Goal: Check status: Check status

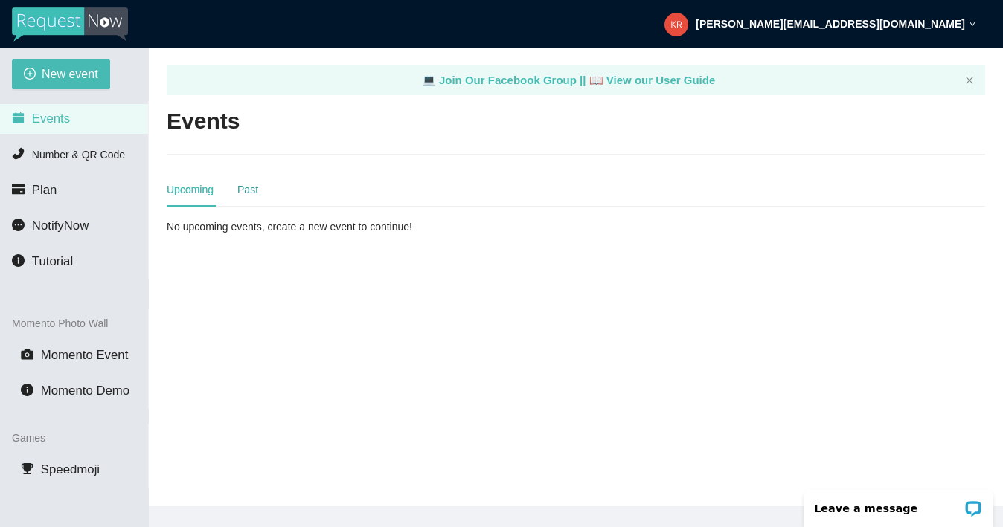
click at [251, 196] on div "Past" at bounding box center [247, 189] width 21 height 16
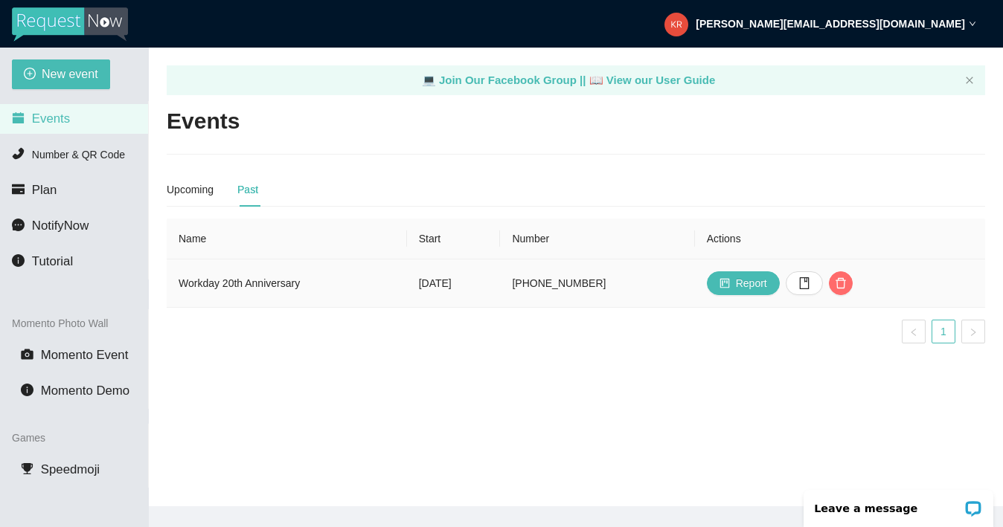
click at [271, 287] on td "Workday 20th Anniversary" at bounding box center [287, 284] width 240 height 48
click at [304, 289] on td "Workday 20th Anniversary" at bounding box center [287, 284] width 240 height 48
click at [810, 280] on icon "book" at bounding box center [804, 283] width 12 height 12
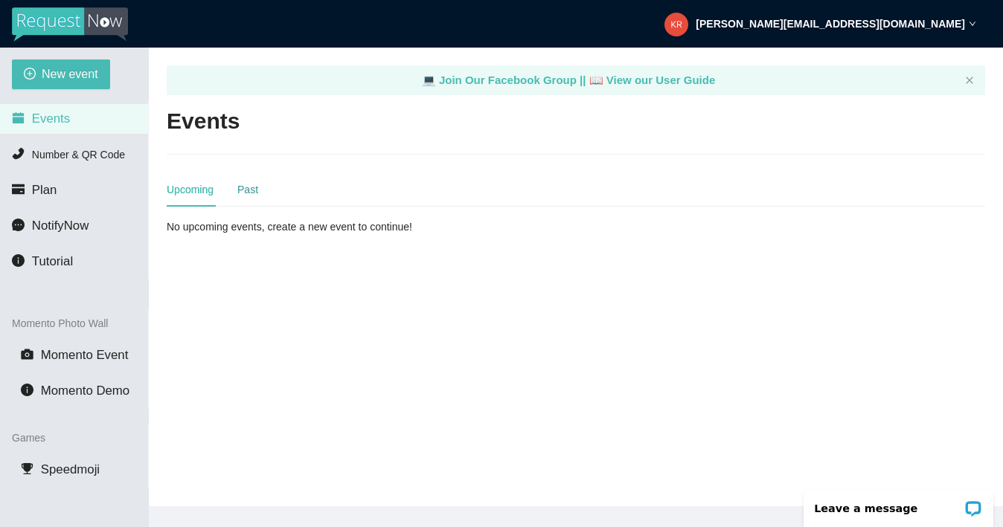
click at [251, 181] on div "Past" at bounding box center [247, 189] width 21 height 16
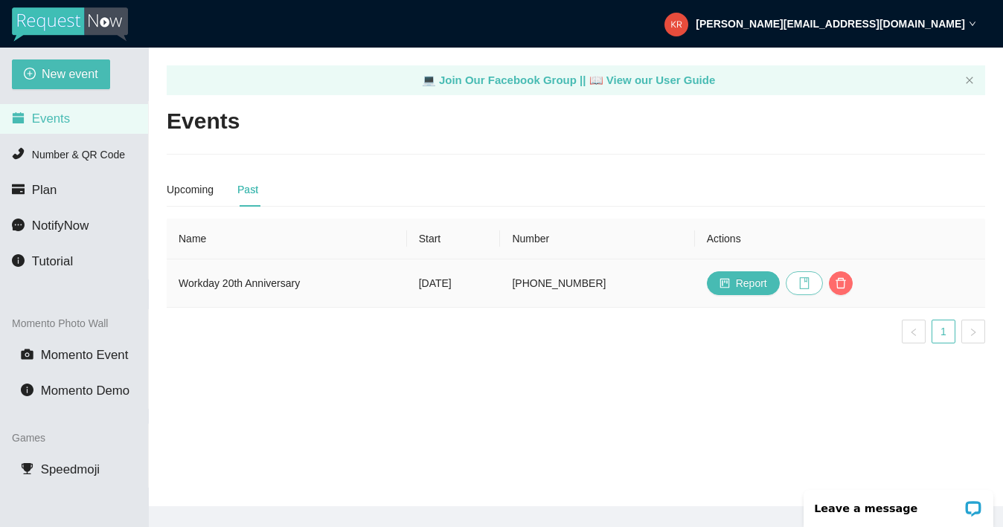
click at [810, 280] on icon "book" at bounding box center [804, 283] width 12 height 12
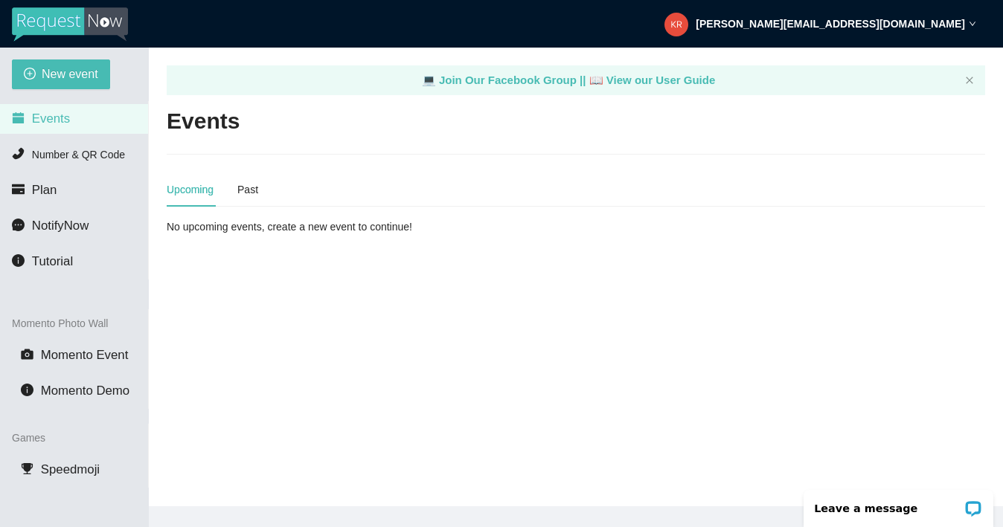
click at [239, 237] on main "💻 Join Our Facebook Group || 📖 View our User Guide Events Upcoming Past No upco…" at bounding box center [576, 277] width 854 height 459
click at [245, 183] on div "Past" at bounding box center [247, 189] width 21 height 16
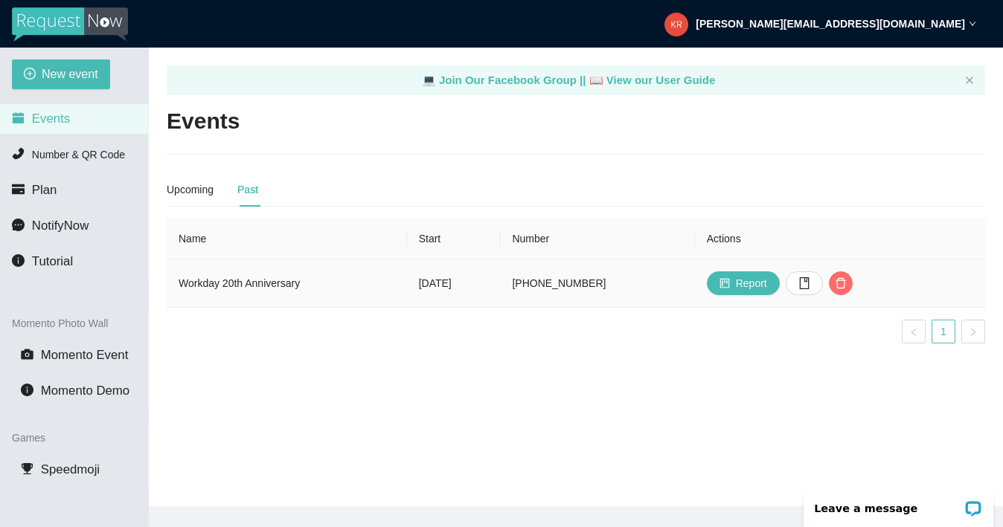
click at [434, 283] on td "[DATE]" at bounding box center [454, 284] width 94 height 48
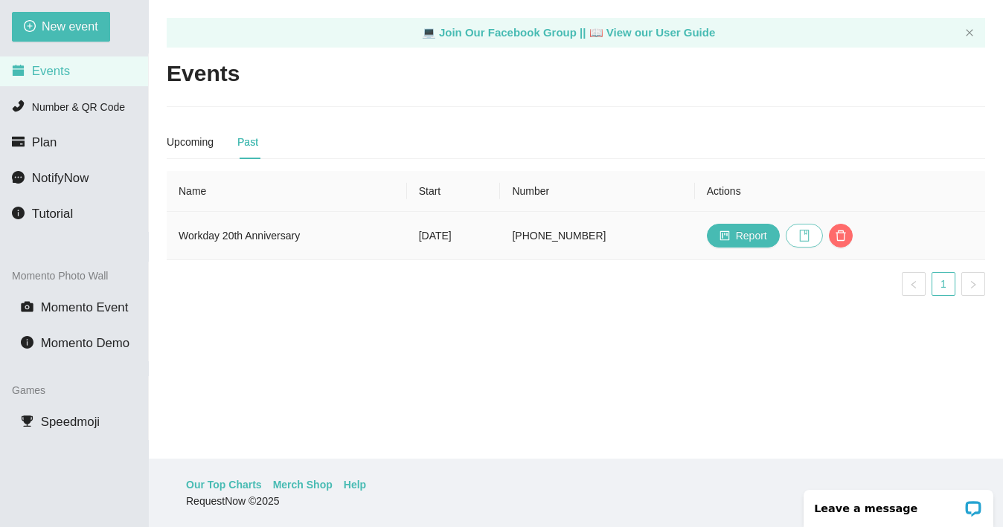
click at [808, 233] on icon "book" at bounding box center [804, 236] width 10 height 12
